Goal: Task Accomplishment & Management: Use online tool/utility

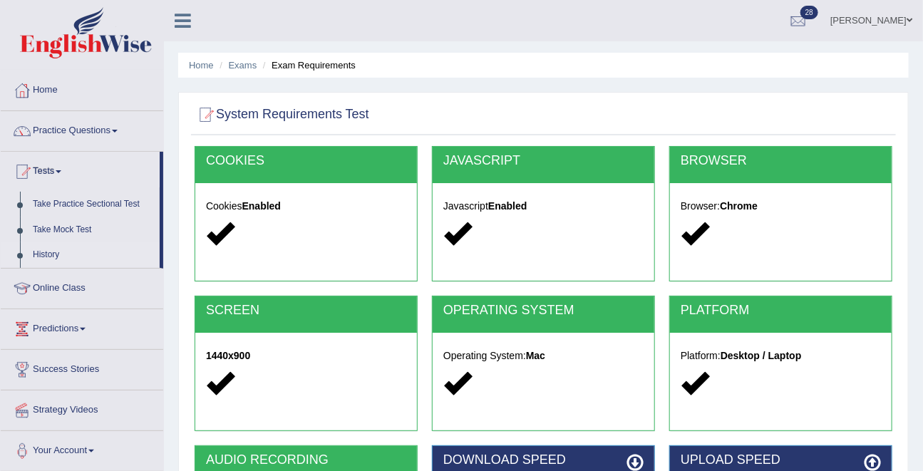
click at [44, 254] on link "History" at bounding box center [92, 255] width 133 height 26
click at [47, 255] on link "History" at bounding box center [92, 255] width 133 height 26
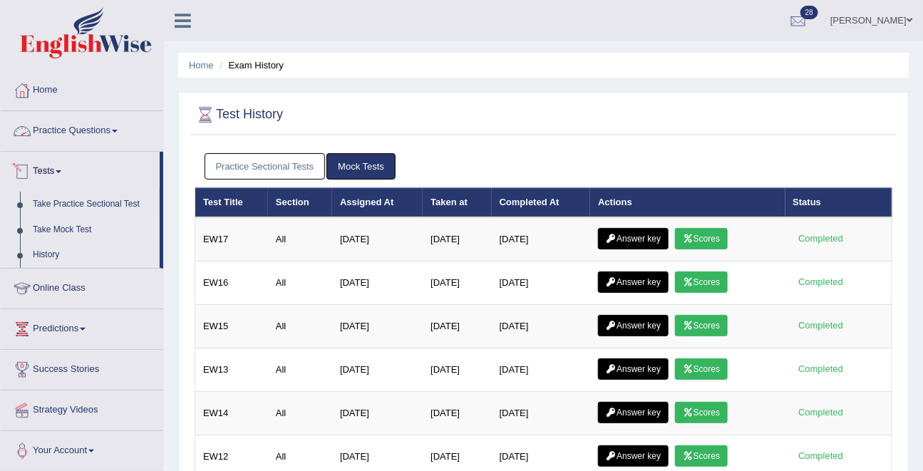
click at [85, 232] on link "Take Mock Test" at bounding box center [92, 230] width 133 height 26
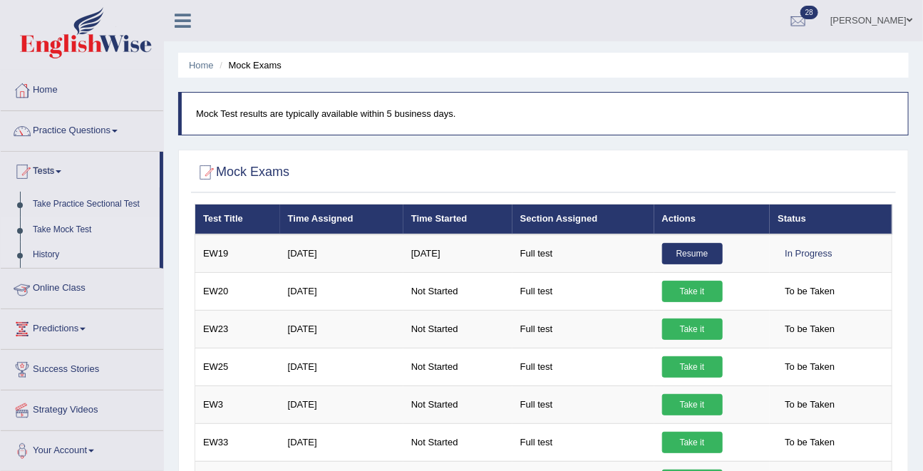
click at [47, 252] on link "History" at bounding box center [92, 255] width 133 height 26
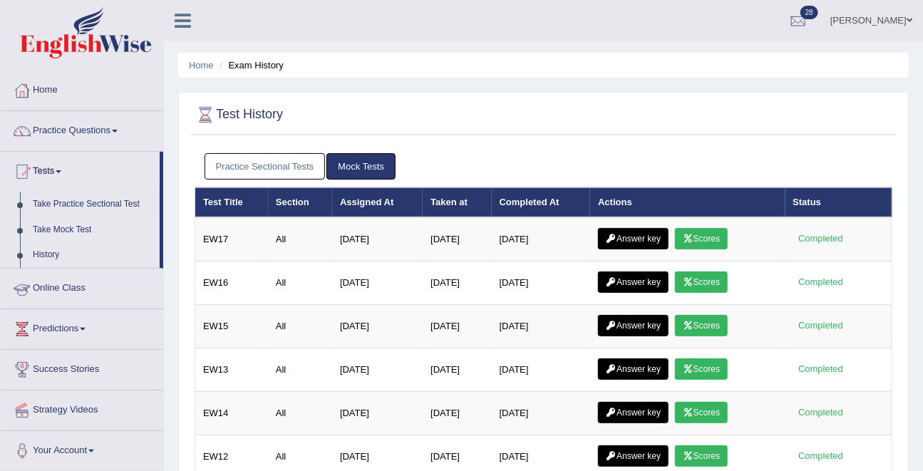
click at [46, 230] on link "Take Mock Test" at bounding box center [92, 230] width 133 height 26
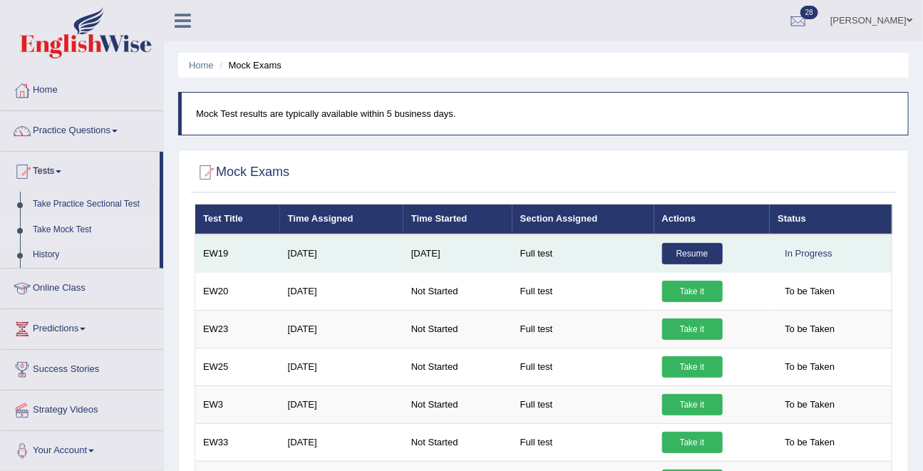
click at [691, 249] on link "Resume" at bounding box center [692, 253] width 61 height 21
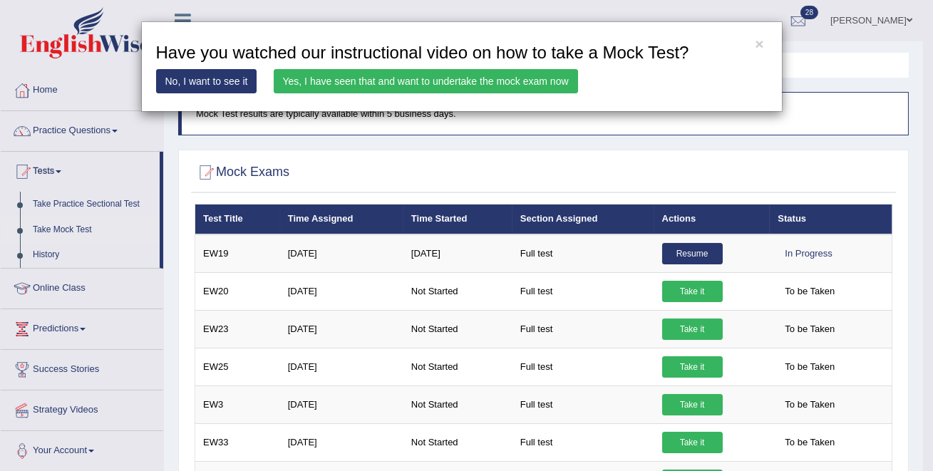
click at [425, 77] on link "Yes, I have seen that and want to undertake the mock exam now" at bounding box center [426, 81] width 304 height 24
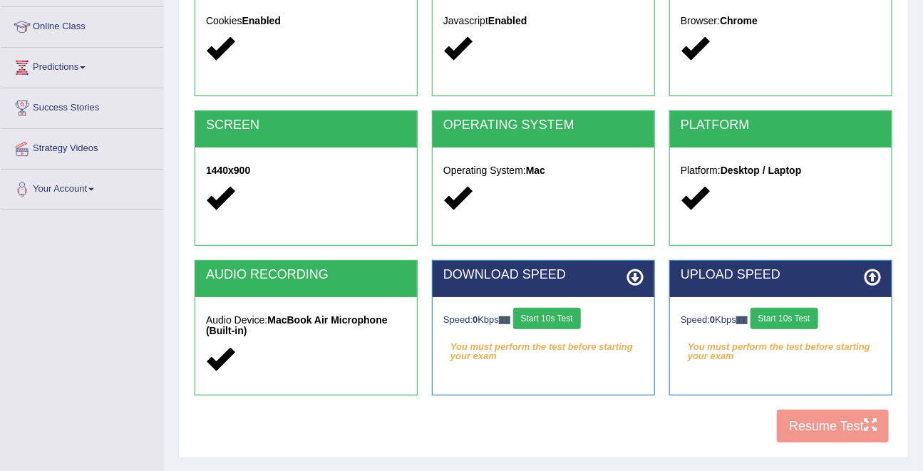
scroll to position [277, 0]
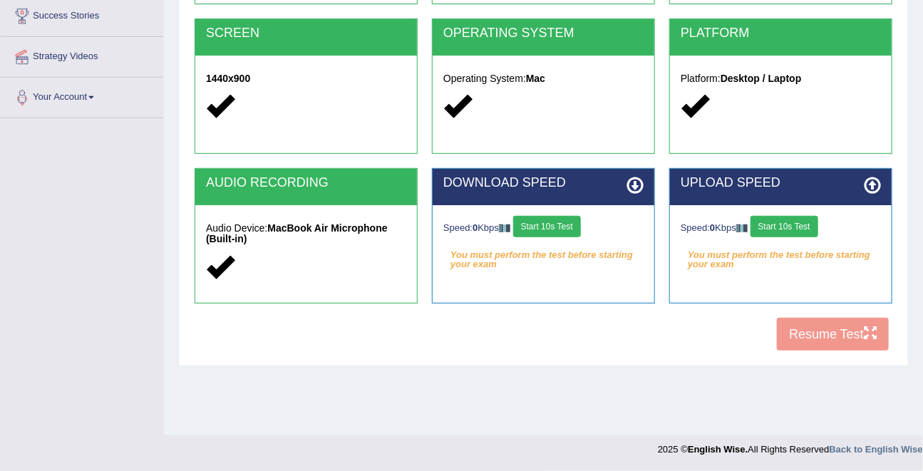
click at [568, 222] on button "Start 10s Test" at bounding box center [547, 226] width 68 height 21
click at [780, 224] on button "Start 10s Test" at bounding box center [784, 226] width 68 height 21
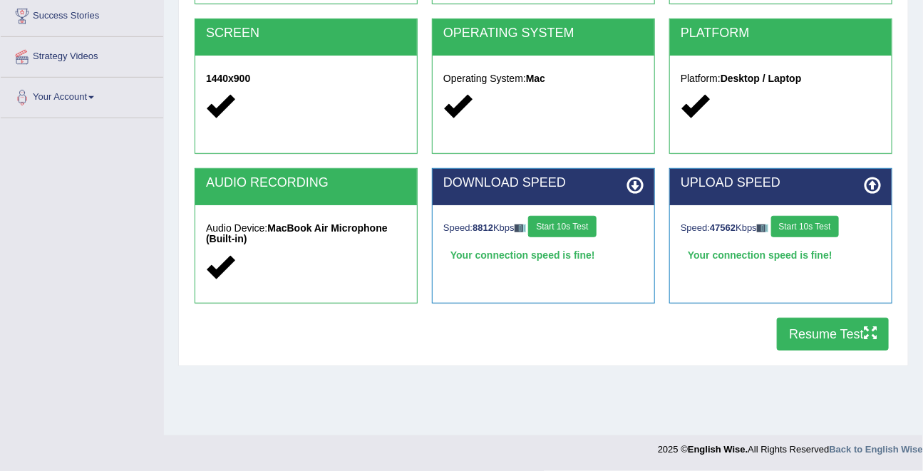
click at [812, 331] on button "Resume Test" at bounding box center [833, 334] width 112 height 33
